Goal: Navigation & Orientation: Find specific page/section

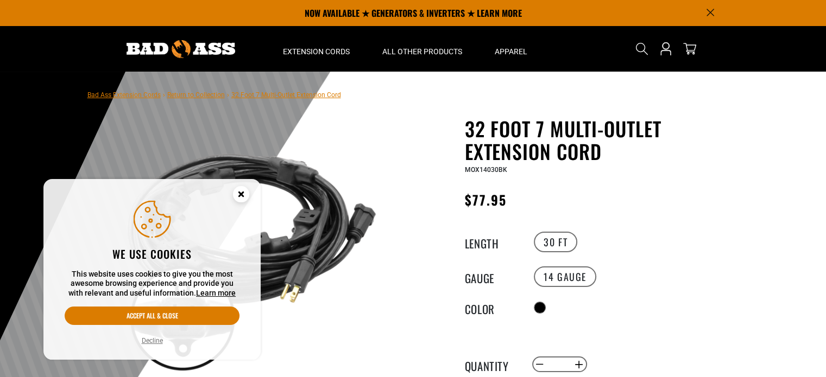
click at [242, 194] on icon "Cookie Consent" at bounding box center [241, 194] width 4 height 4
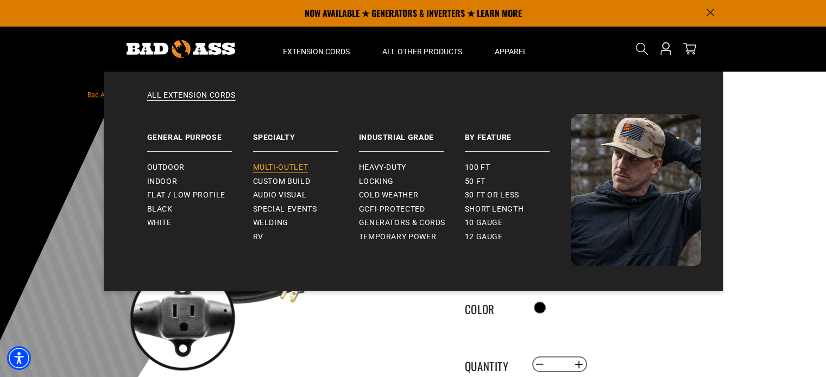
click at [281, 171] on span "Multi-Outlet" at bounding box center [280, 168] width 55 height 10
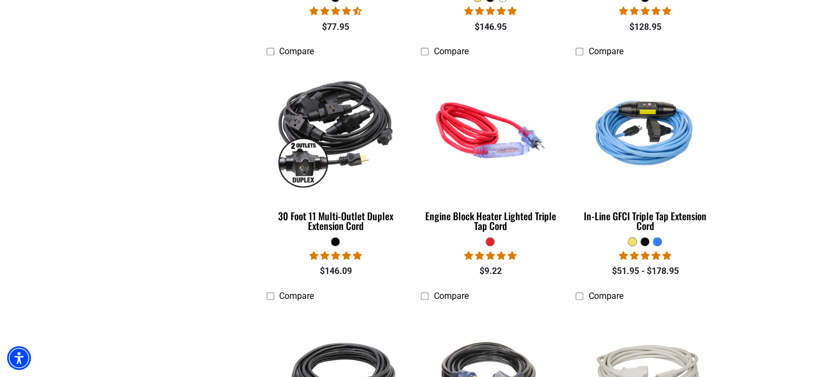
scroll to position [514, 0]
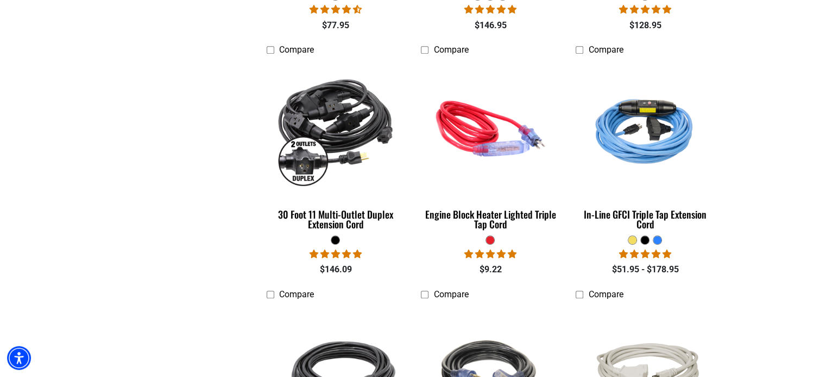
drag, startPoint x: 36, startPoint y: 182, endPoint x: 5, endPoint y: 158, distance: 38.7
click at [5, 158] on section "**********" at bounding box center [413, 277] width 826 height 1033
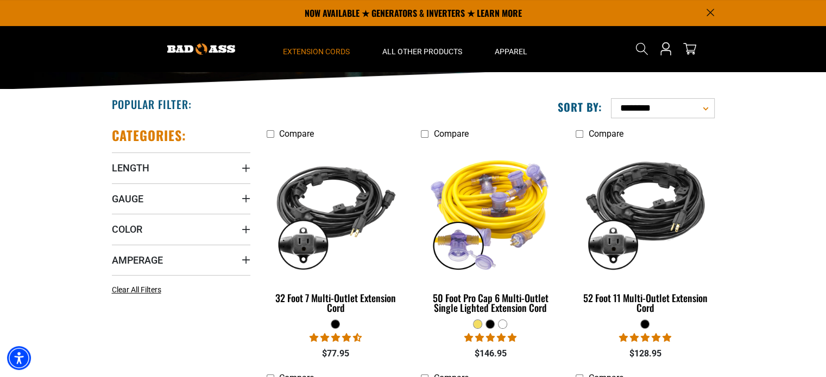
scroll to position [0, 0]
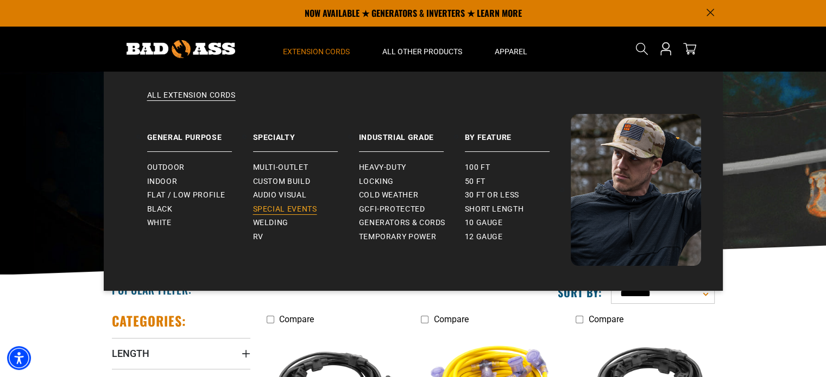
click at [299, 211] on span "Special Events" at bounding box center [285, 210] width 64 height 10
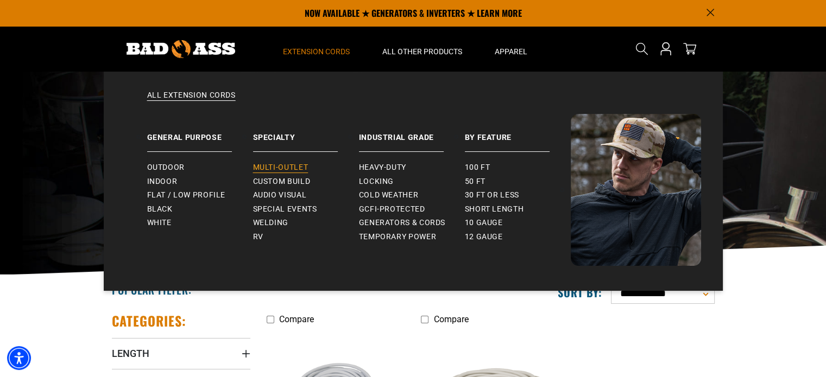
click at [283, 166] on span "Multi-Outlet" at bounding box center [280, 168] width 55 height 10
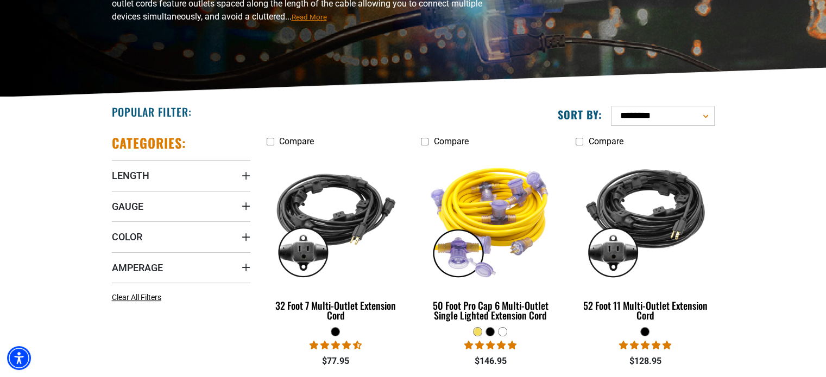
scroll to position [184, 0]
